Goal: Task Accomplishment & Management: Use online tool/utility

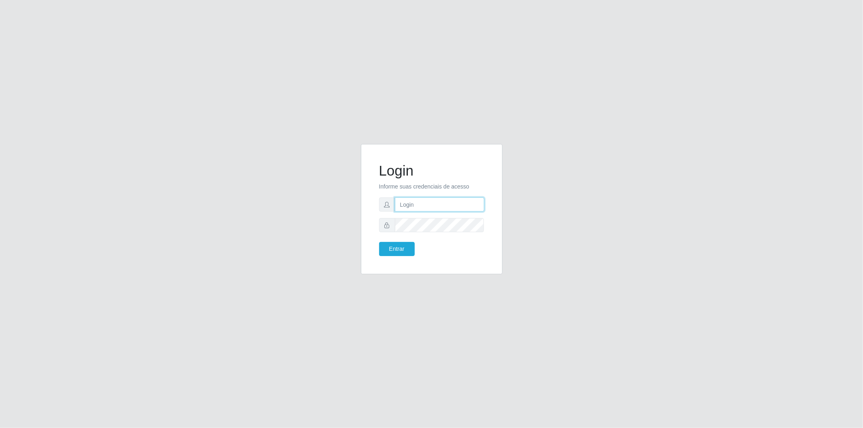
click at [454, 210] on input "text" at bounding box center [439, 204] width 89 height 14
type input "@"
drag, startPoint x: 476, startPoint y: 208, endPoint x: 392, endPoint y: 235, distance: 88.0
click at [392, 235] on form "Login Informe suas credenciais de acesso c Entrar" at bounding box center [431, 209] width 105 height 94
click at [479, 199] on input "c" at bounding box center [439, 204] width 89 height 14
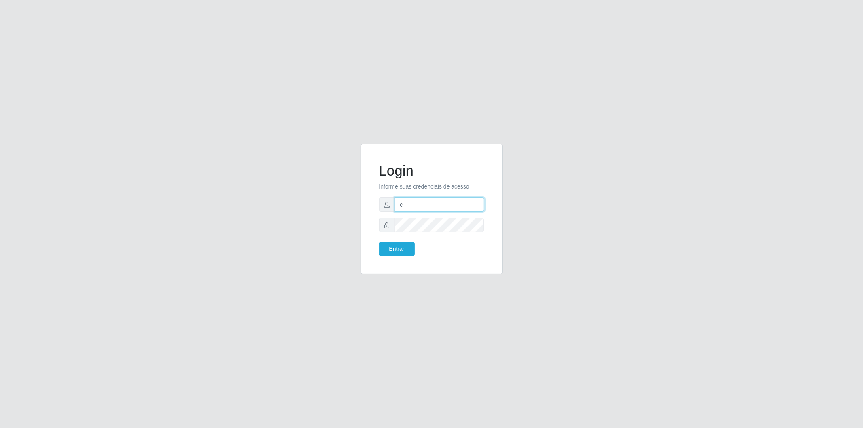
click at [431, 206] on input "c" at bounding box center [439, 204] width 89 height 14
drag, startPoint x: 475, startPoint y: 203, endPoint x: 393, endPoint y: 232, distance: 86.8
click at [393, 232] on form "Login Informe suas credenciais de acesso cristianesousa@sougrc.com Entrar" at bounding box center [431, 209] width 105 height 94
click at [479, 199] on input "cristianesousa@sougrc.com" at bounding box center [439, 204] width 89 height 14
type input "c"
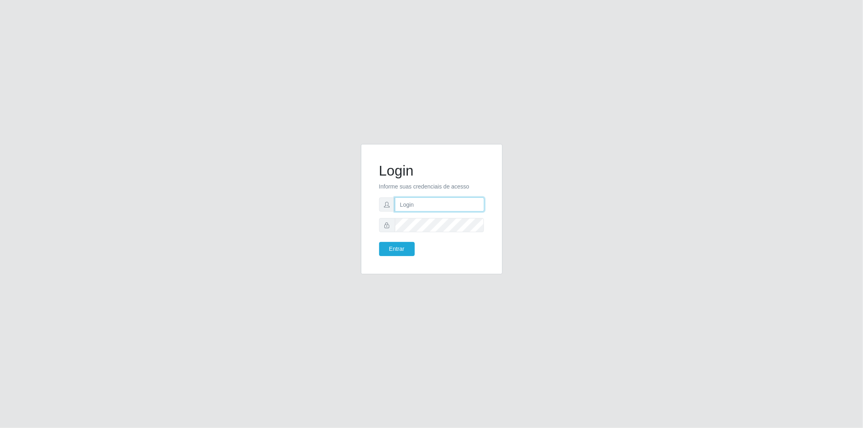
click at [465, 204] on input "text" at bounding box center [439, 204] width 89 height 14
click at [439, 198] on input "text" at bounding box center [439, 204] width 89 height 14
paste input "cristianesousa@sougrc.com"
click at [421, 205] on input "cristianesousa@sougrc.com" at bounding box center [439, 204] width 89 height 14
type input "cristiane.sousa@sougrc.com"
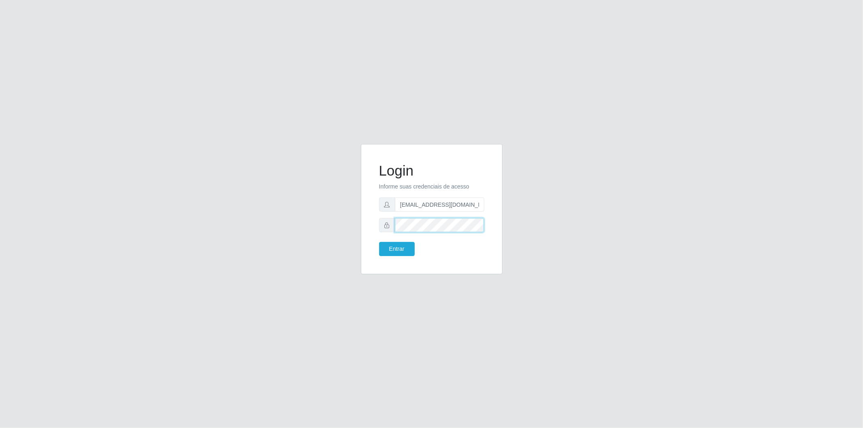
click at [379, 242] on button "Entrar" at bounding box center [397, 249] width 36 height 14
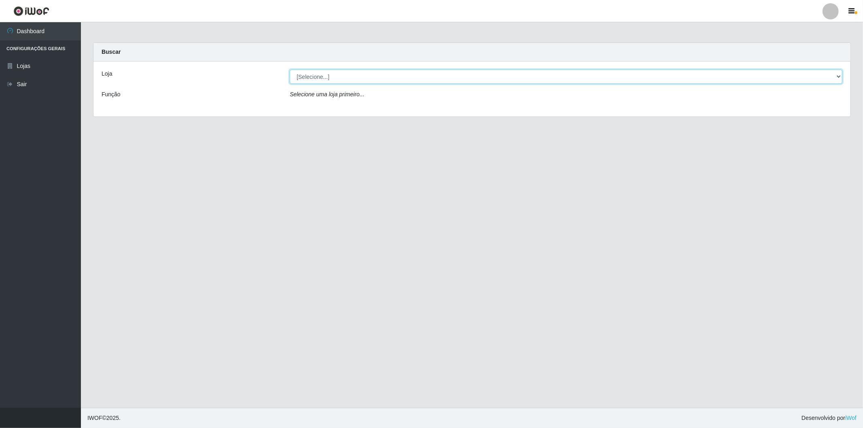
click at [429, 77] on select "[Selecione...] BomQueSó Agreste - Loja 2" at bounding box center [566, 77] width 552 height 14
select select "214"
click at [290, 70] on select "[Selecione...] BomQueSó Agreste - Loja 2" at bounding box center [566, 77] width 552 height 14
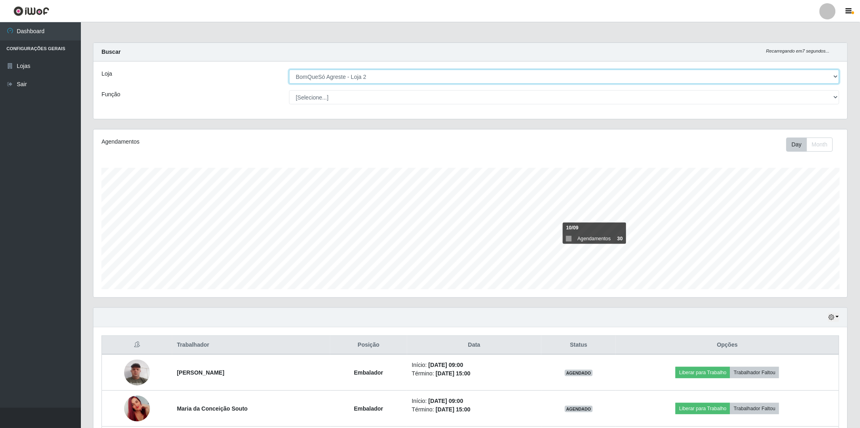
scroll to position [90, 0]
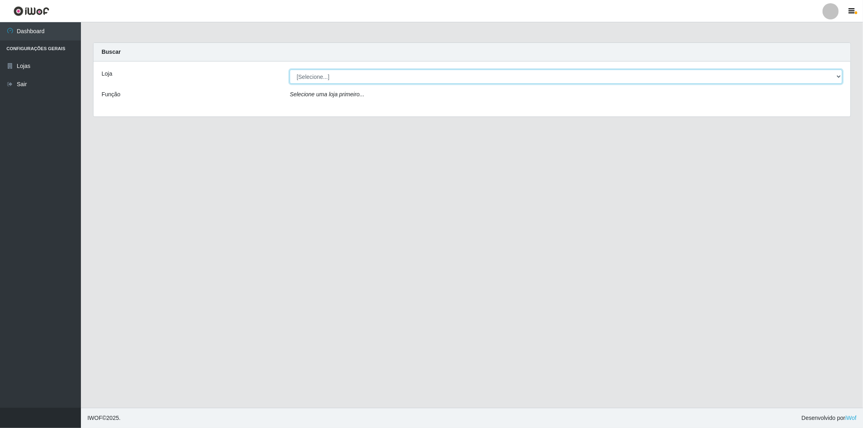
click at [360, 75] on select "[Selecione...] BomQueSó Agreste - Loja 2" at bounding box center [566, 77] width 552 height 14
select select "214"
click at [290, 70] on select "[Selecione...] BomQueSó Agreste - Loja 2" at bounding box center [566, 77] width 552 height 14
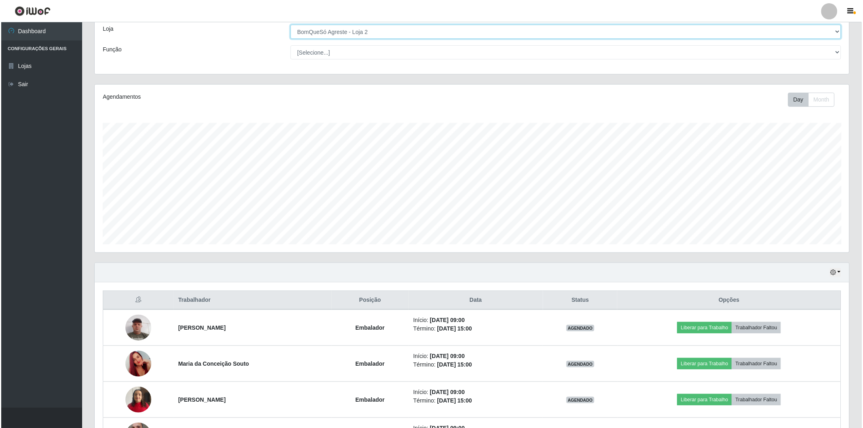
scroll to position [90, 0]
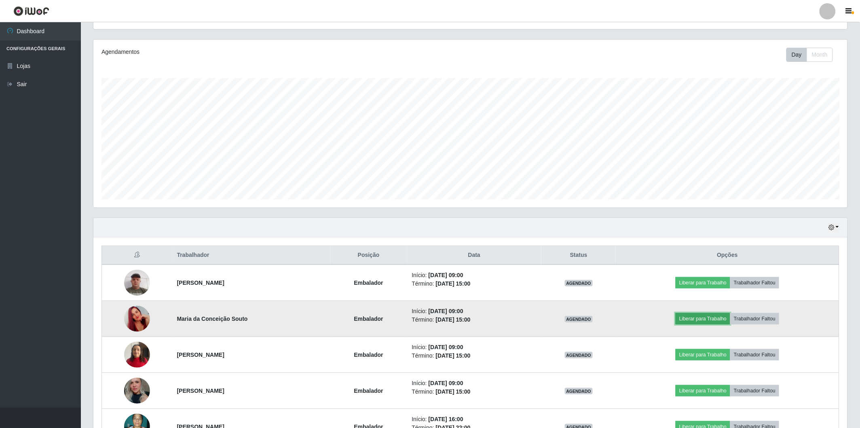
click at [702, 313] on button "Liberar para Trabalho" at bounding box center [703, 318] width 55 height 11
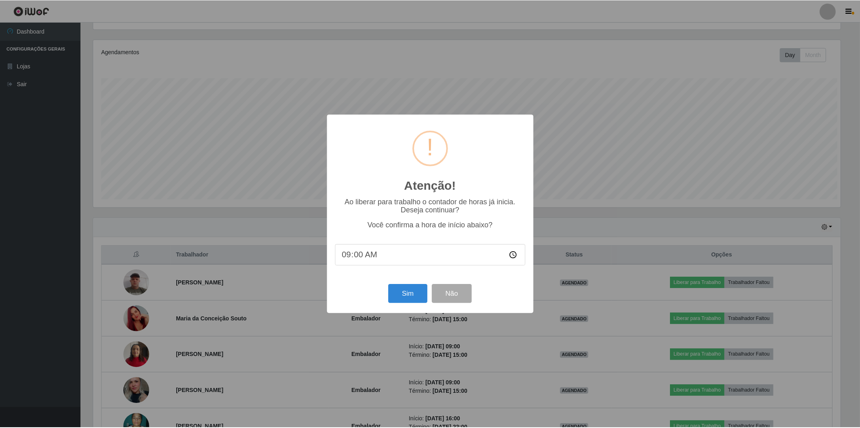
scroll to position [167, 749]
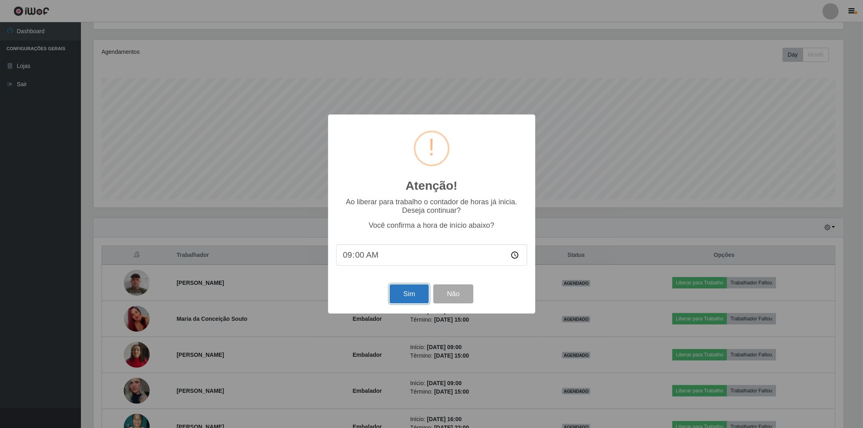
click at [415, 290] on button "Sim" at bounding box center [408, 293] width 39 height 19
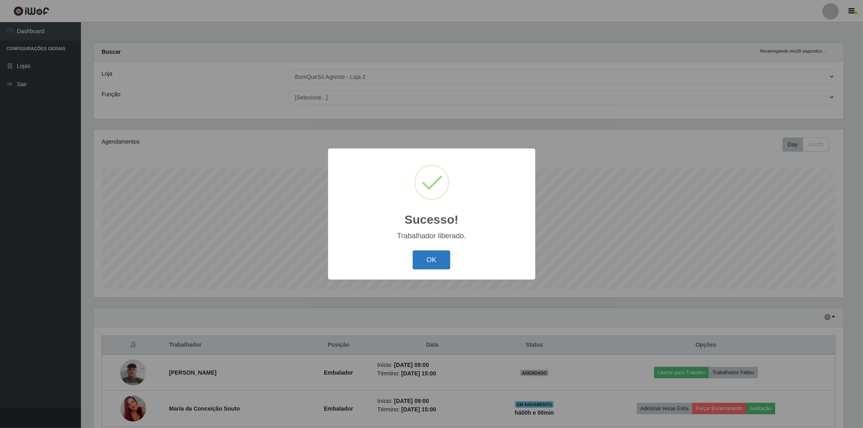
click at [437, 253] on button "OK" at bounding box center [431, 259] width 38 height 19
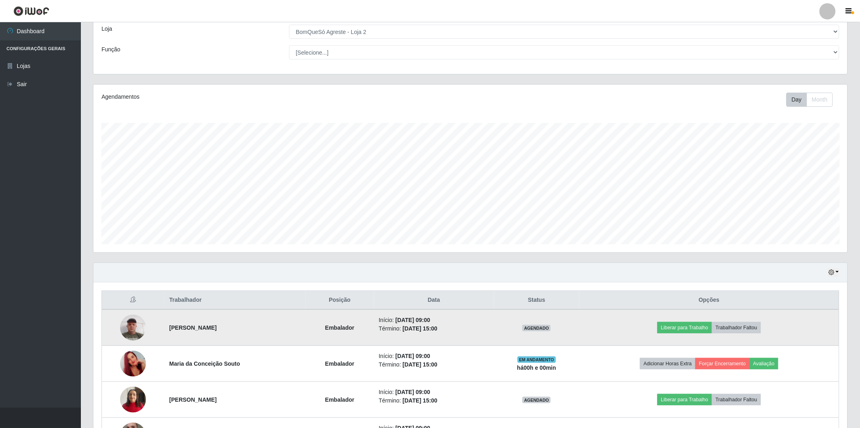
scroll to position [90, 0]
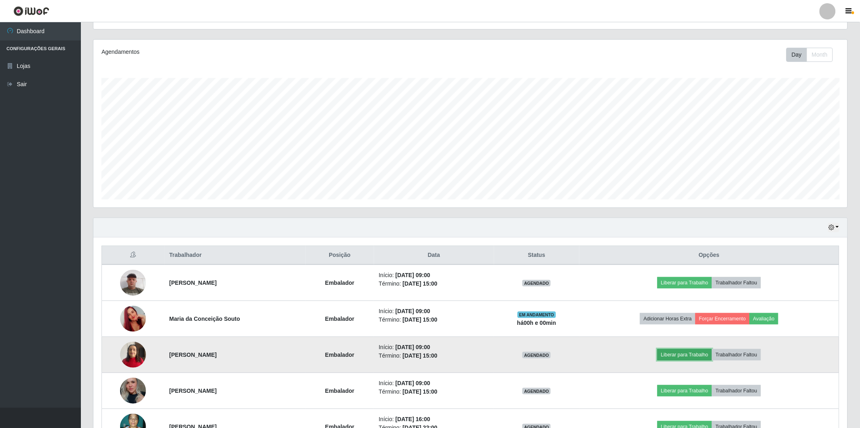
click at [694, 358] on button "Liberar para Trabalho" at bounding box center [685, 354] width 55 height 11
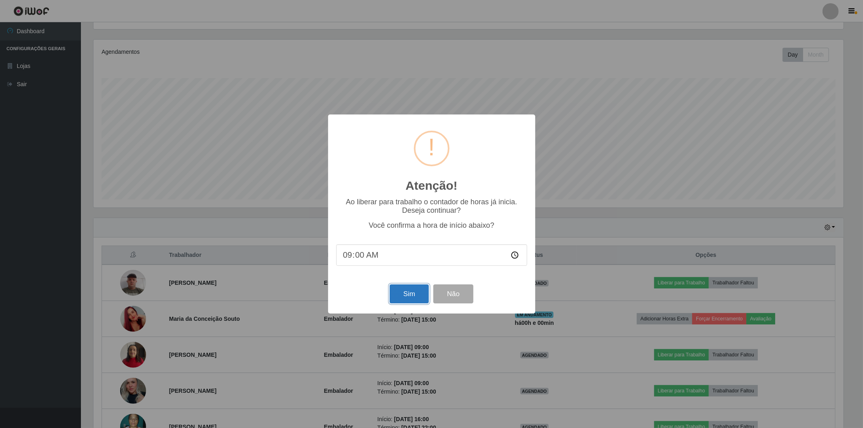
click at [413, 297] on button "Sim" at bounding box center [408, 293] width 39 height 19
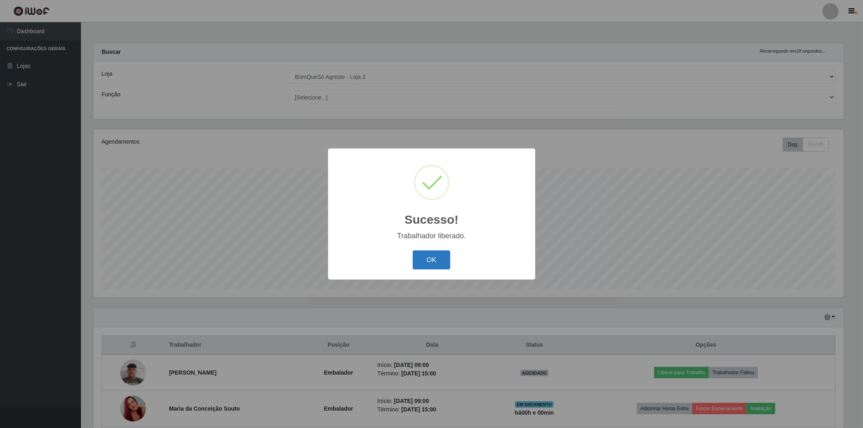
click at [437, 252] on button "OK" at bounding box center [431, 259] width 38 height 19
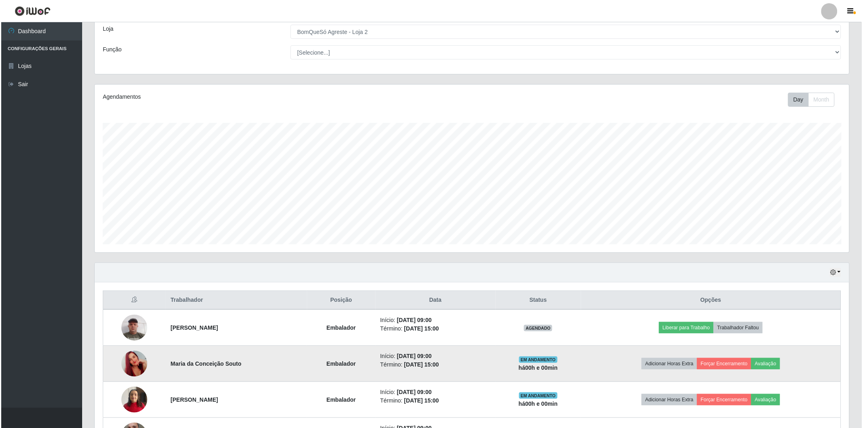
scroll to position [90, 0]
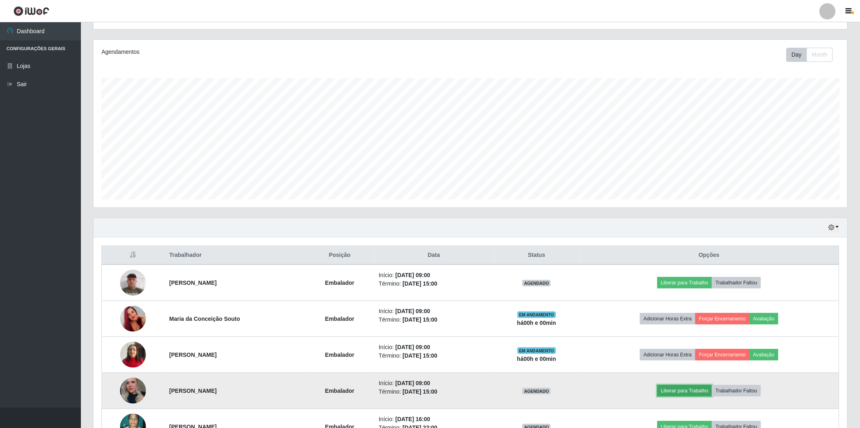
click at [677, 387] on button "Liberar para Trabalho" at bounding box center [685, 390] width 55 height 11
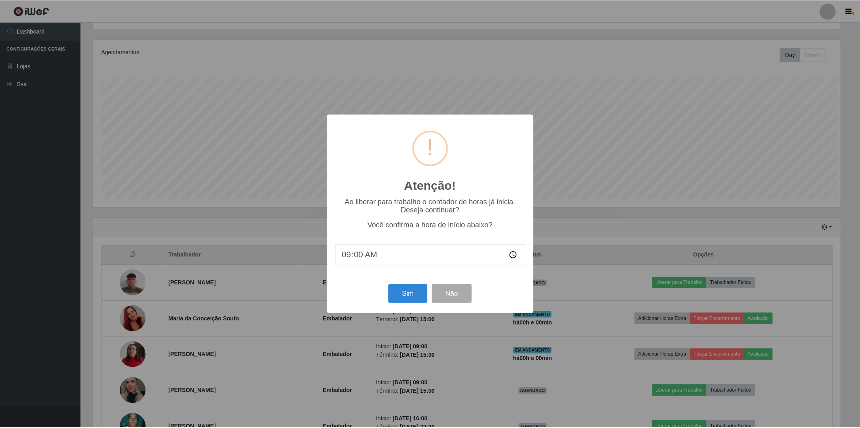
scroll to position [167, 749]
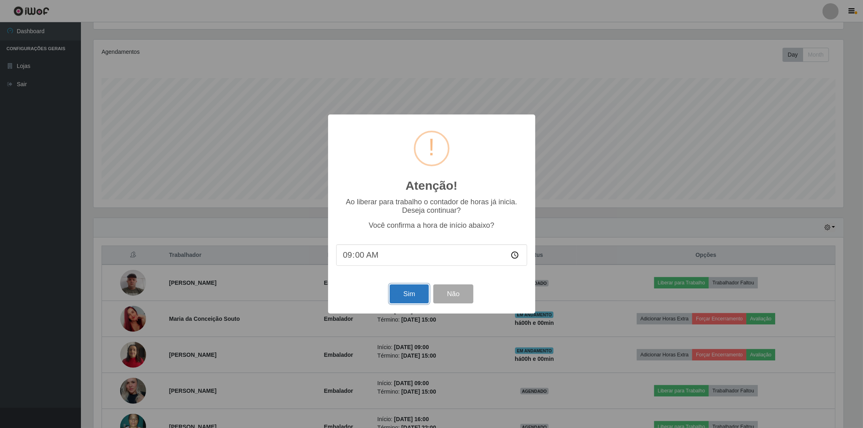
click at [395, 294] on button "Sim" at bounding box center [408, 293] width 39 height 19
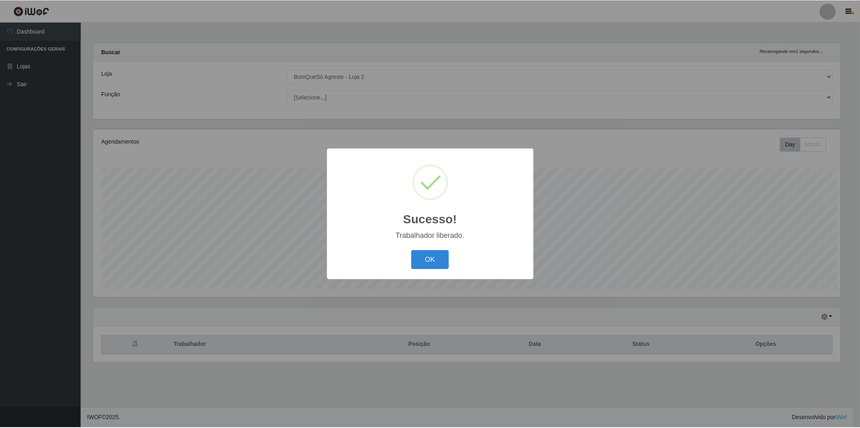
scroll to position [0, 0]
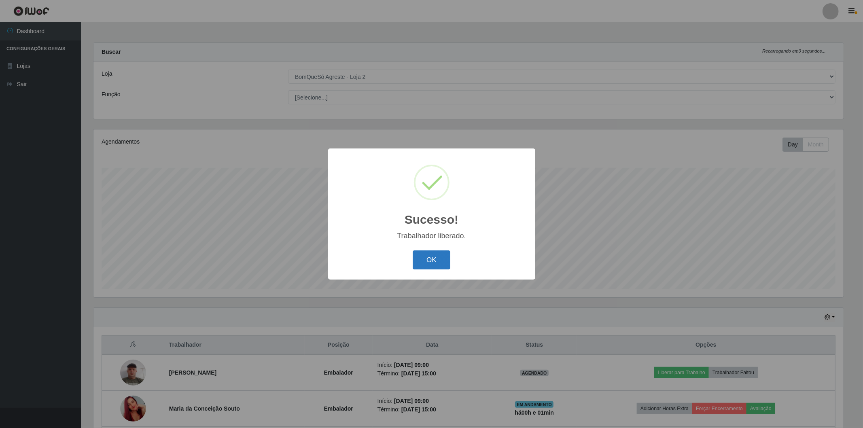
click at [429, 259] on button "OK" at bounding box center [431, 259] width 38 height 19
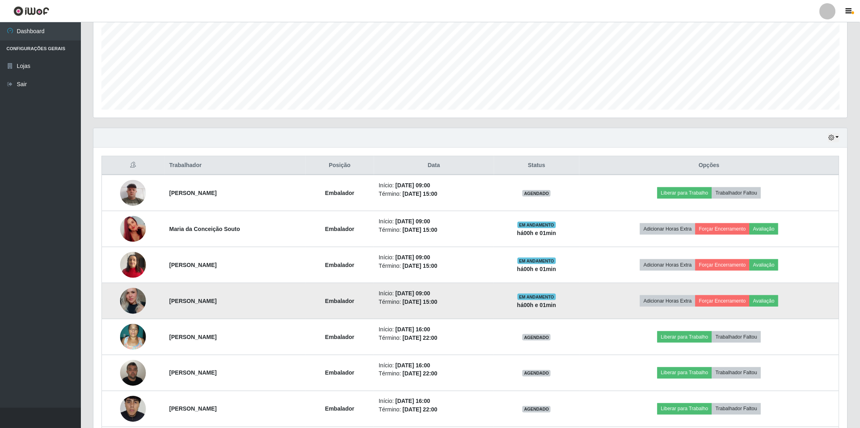
click at [127, 303] on img at bounding box center [133, 300] width 26 height 38
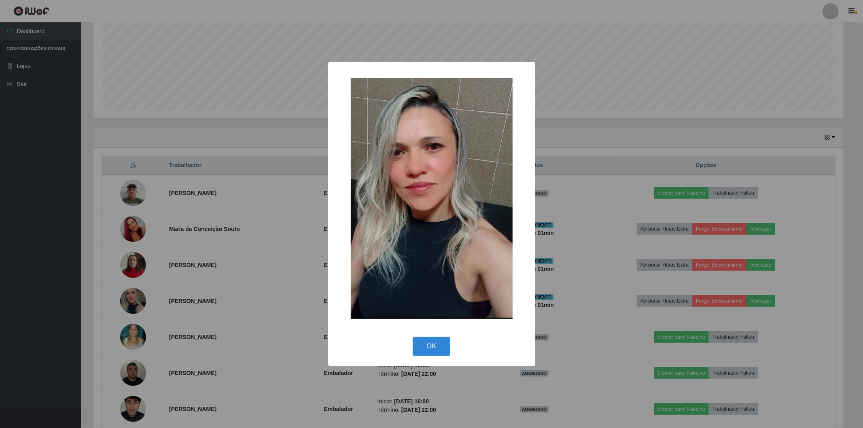
click at [241, 300] on div "× OK Cancel" at bounding box center [431, 214] width 863 height 428
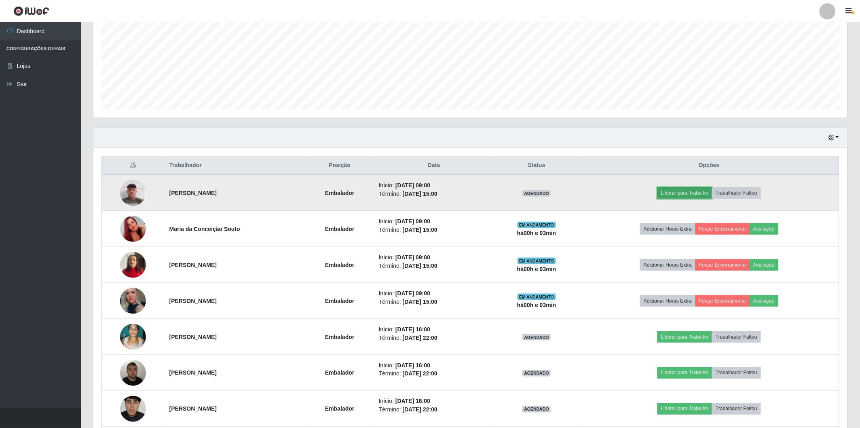
click at [681, 192] on button "Liberar para Trabalho" at bounding box center [685, 192] width 55 height 11
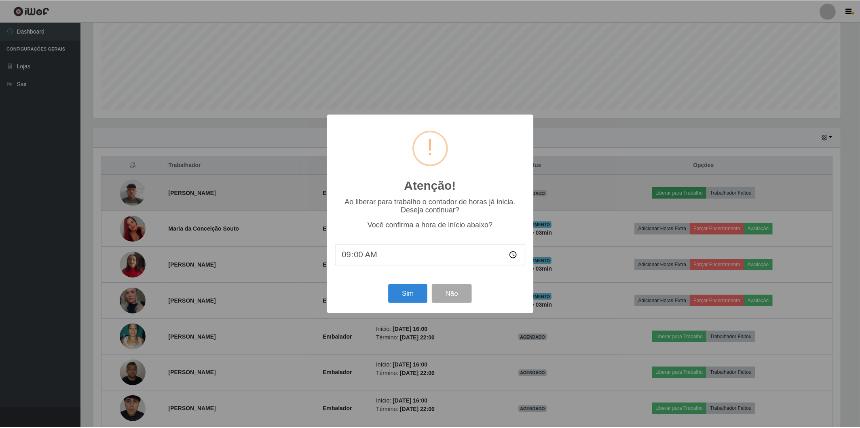
scroll to position [167, 749]
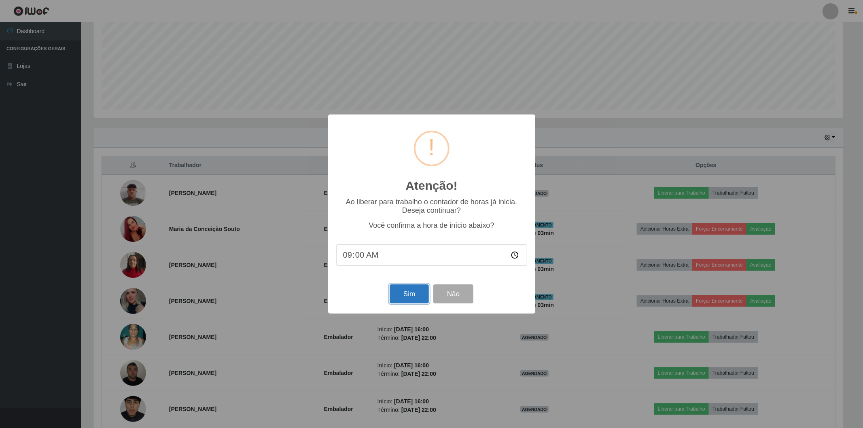
click at [396, 296] on button "Sim" at bounding box center [408, 293] width 39 height 19
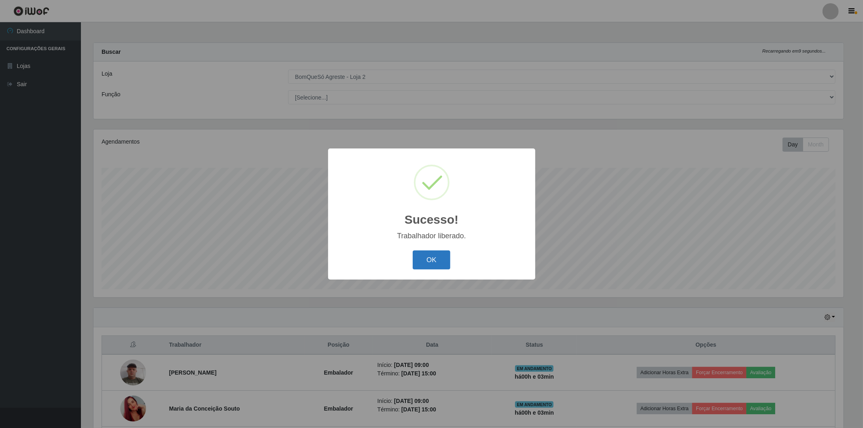
click at [421, 255] on button "OK" at bounding box center [431, 259] width 38 height 19
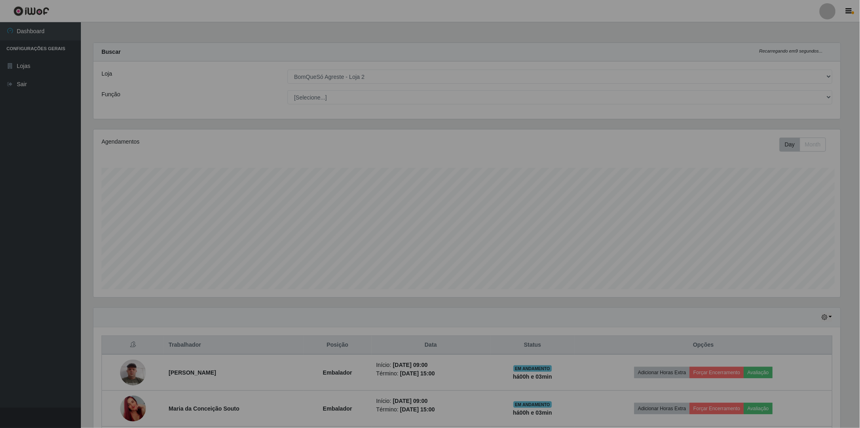
scroll to position [167, 754]
